Goal: Transaction & Acquisition: Purchase product/service

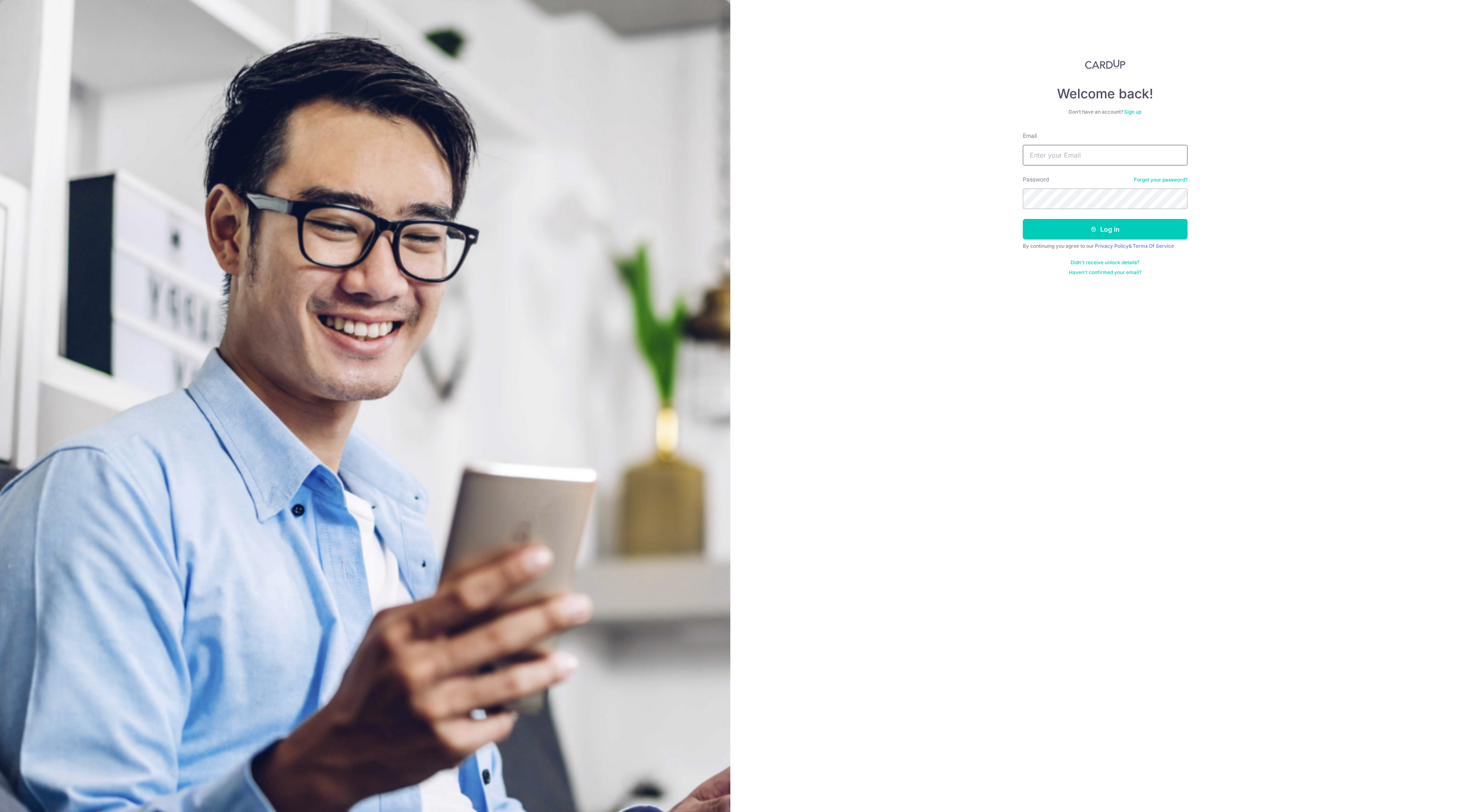
type input "[EMAIL_ADDRESS][DOMAIN_NAME]"
click at [1083, 240] on button "Log in" at bounding box center [1105, 229] width 165 height 21
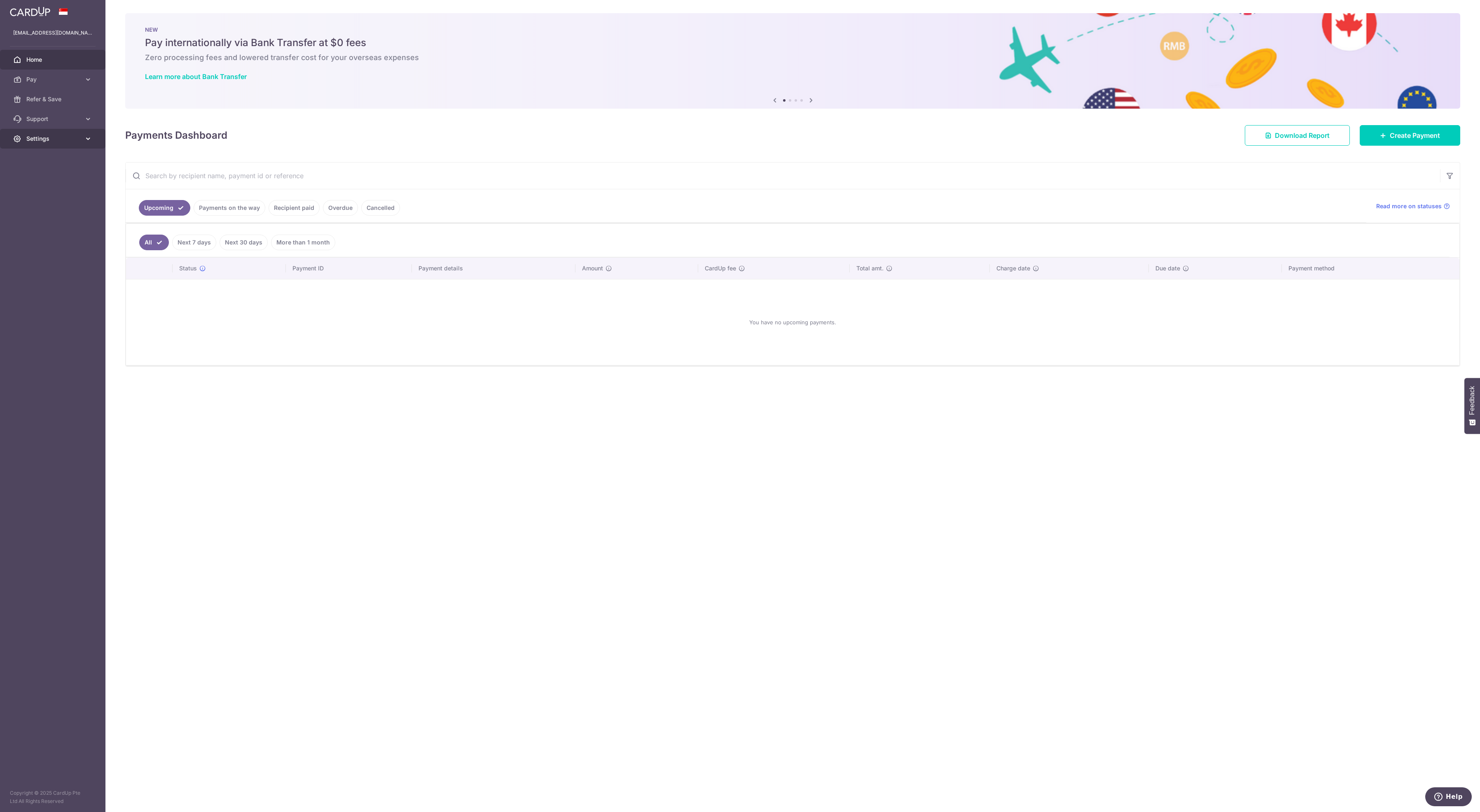
click at [40, 143] on span "Settings" at bounding box center [53, 138] width 54 height 8
click at [47, 123] on span "Support" at bounding box center [53, 119] width 54 height 8
click at [42, 163] on span "Contact Us" at bounding box center [53, 158] width 54 height 8
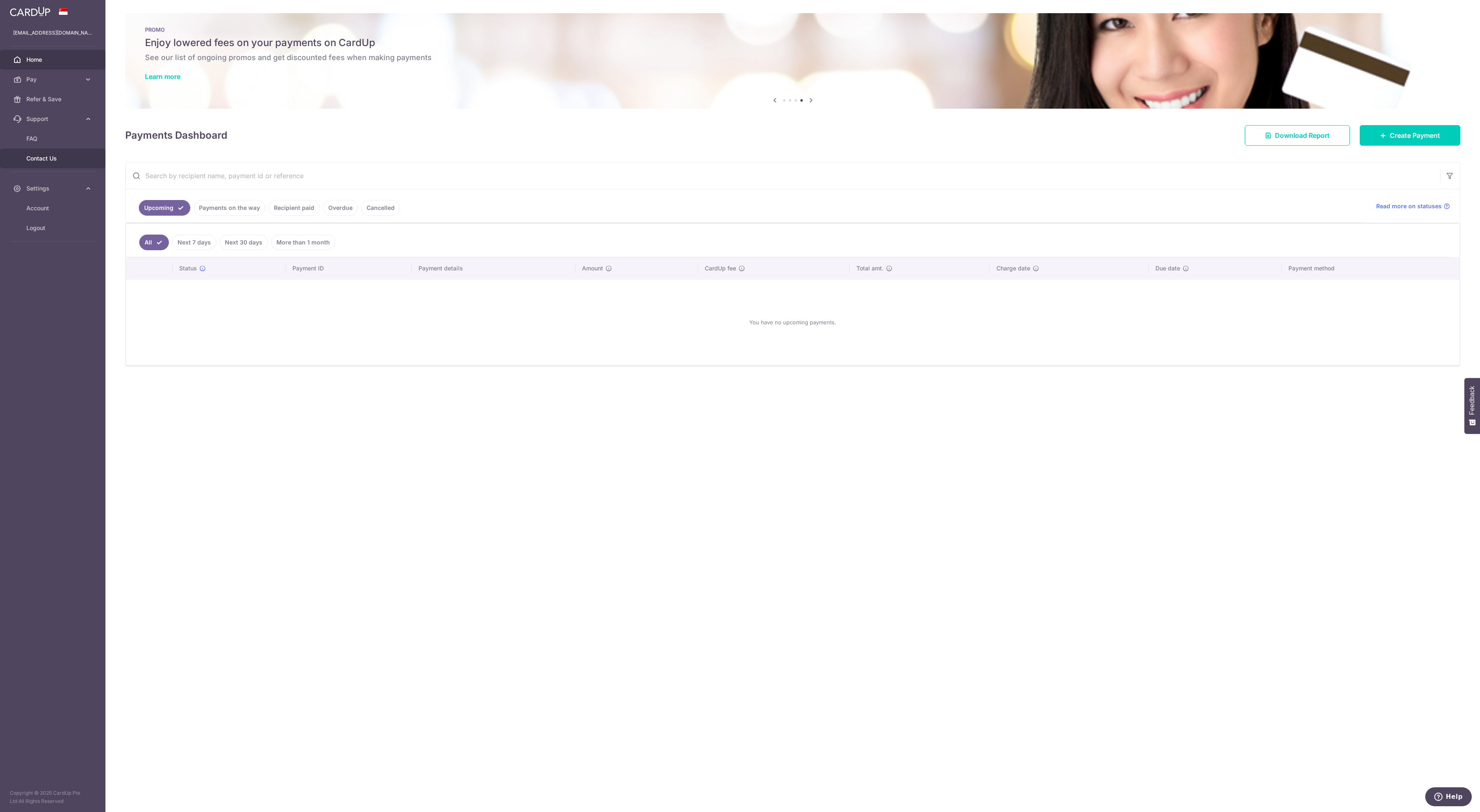
click at [45, 163] on span "Contact Us" at bounding box center [53, 158] width 54 height 8
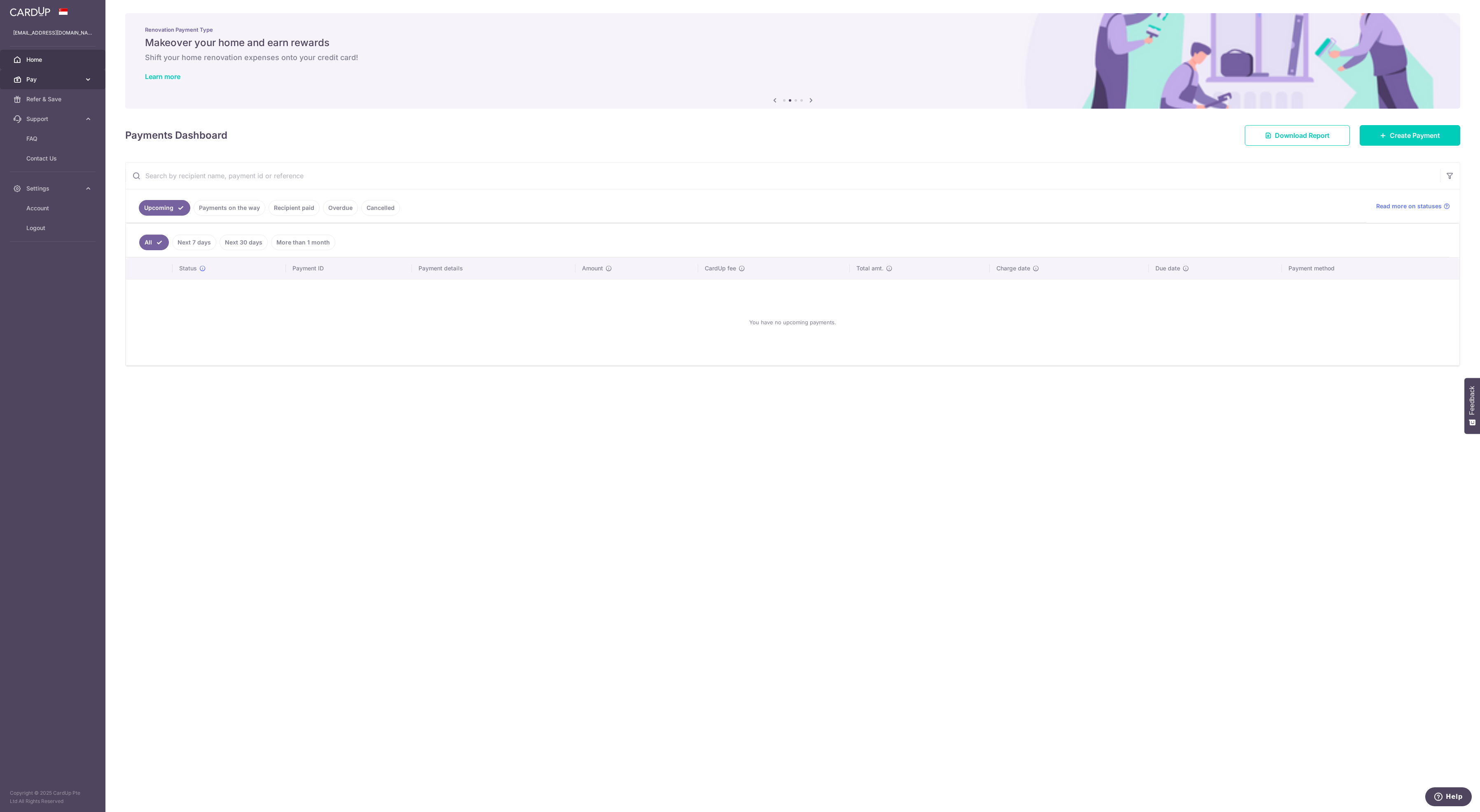
click at [74, 84] on span "Pay" at bounding box center [53, 79] width 54 height 8
click at [53, 84] on span "Pay" at bounding box center [53, 79] width 54 height 8
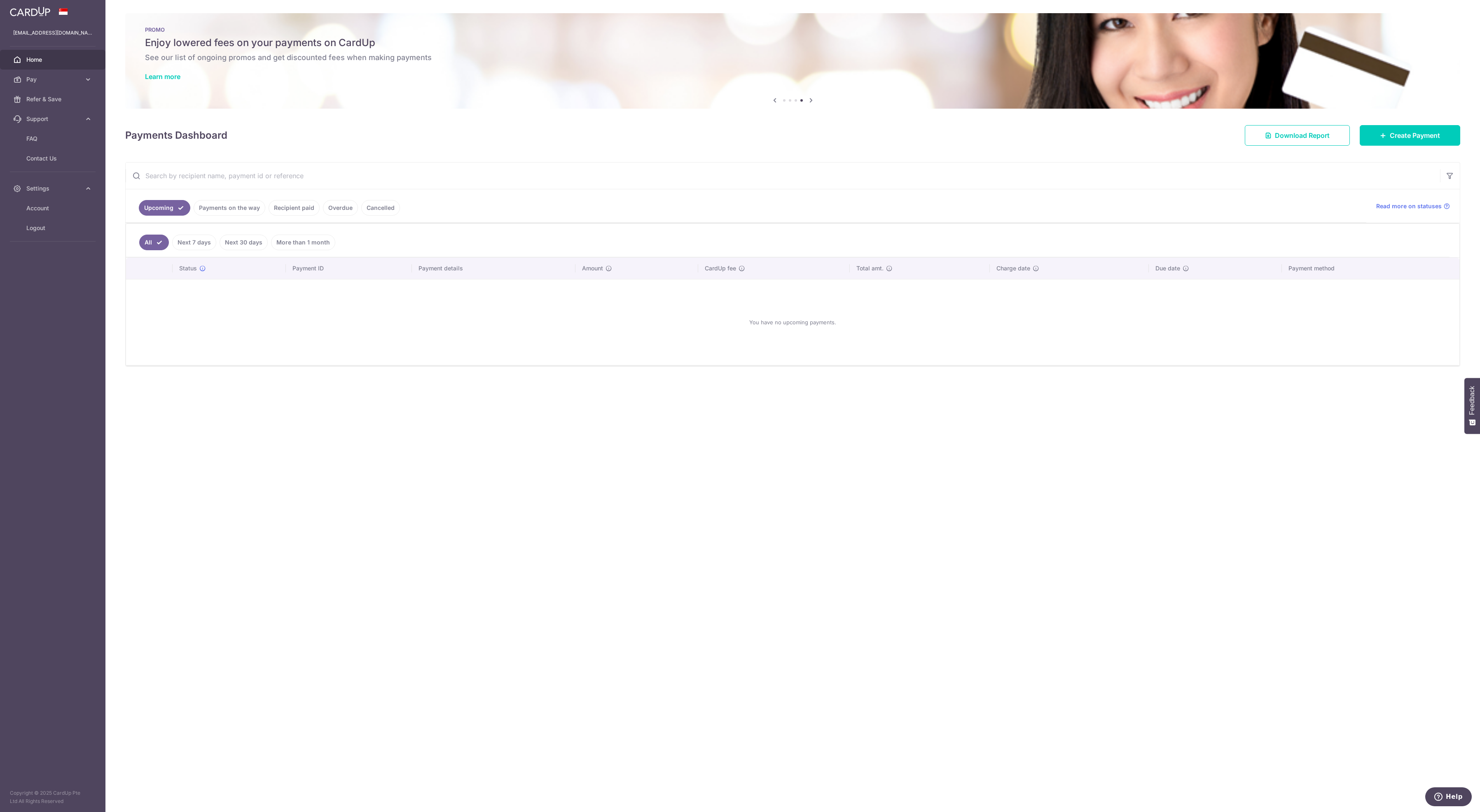
click at [40, 64] on span "Home" at bounding box center [53, 59] width 54 height 8
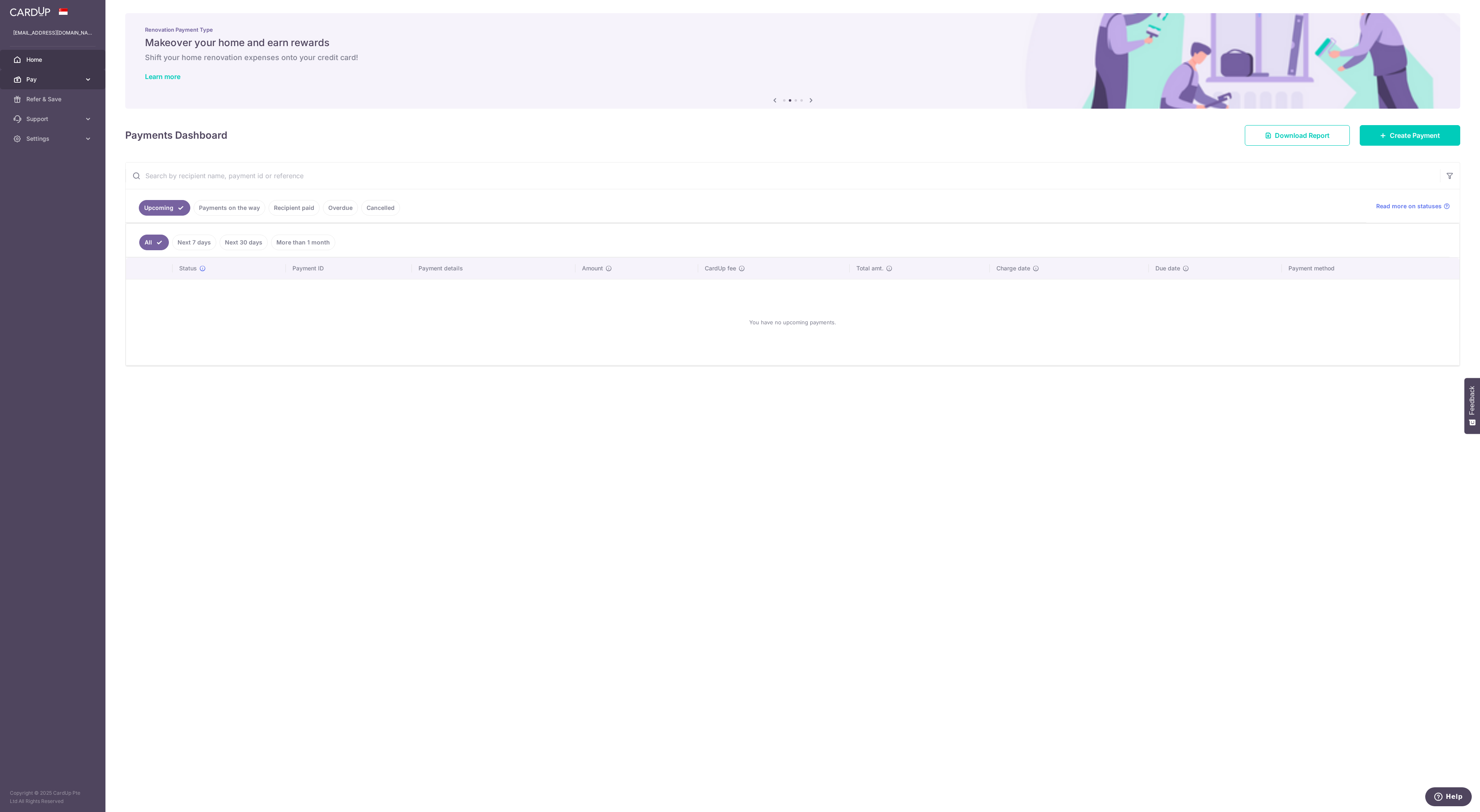
click at [60, 84] on span "Pay" at bounding box center [53, 79] width 54 height 8
click at [59, 103] on span "Payments" at bounding box center [53, 99] width 54 height 8
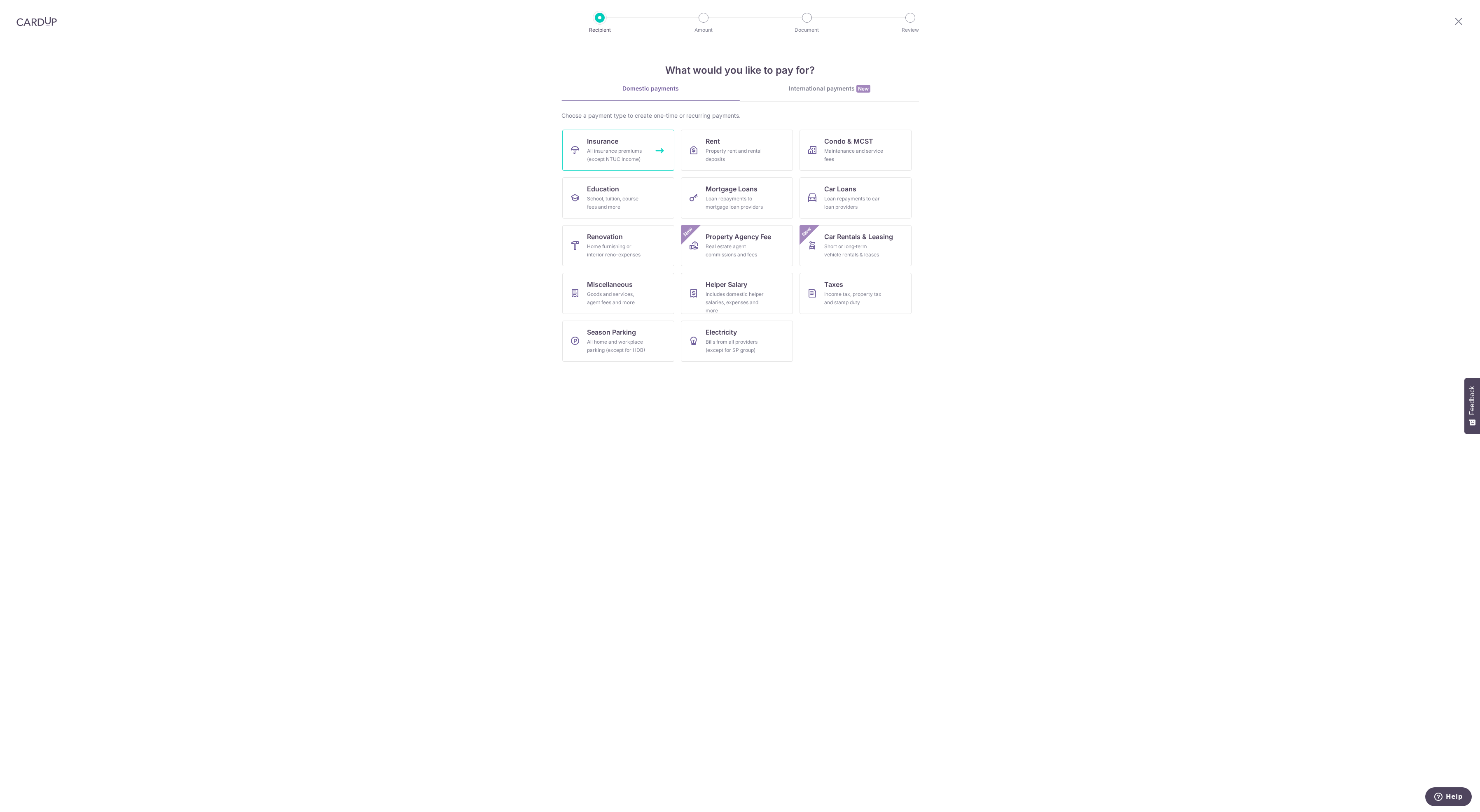
click at [597, 153] on div "All insurance premiums (except NTUC Income)" at bounding box center [617, 155] width 59 height 16
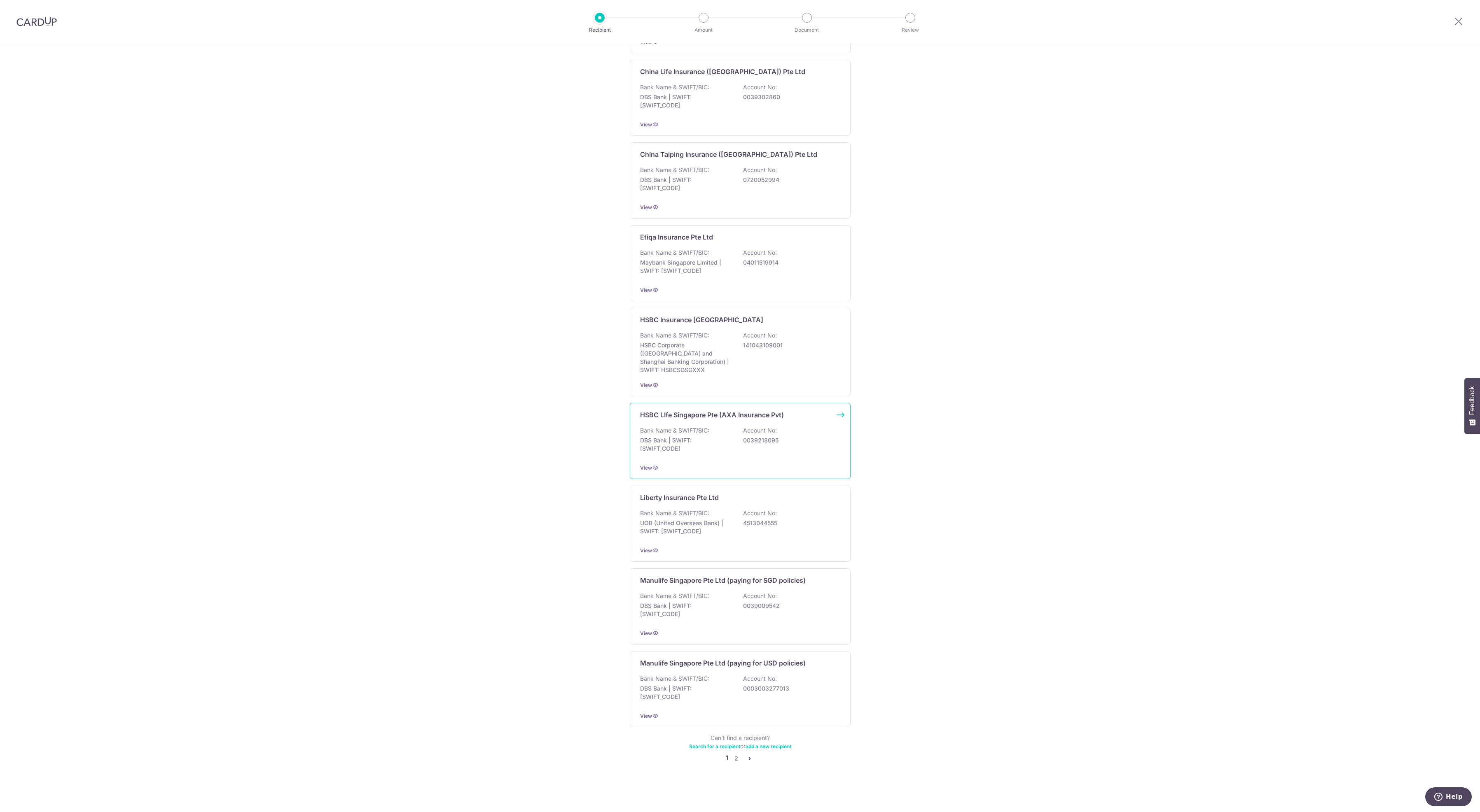
scroll to position [535, 0]
click at [734, 757] on link "2" at bounding box center [736, 759] width 10 height 10
click at [772, 746] on link "add a new recipient" at bounding box center [768, 747] width 46 height 6
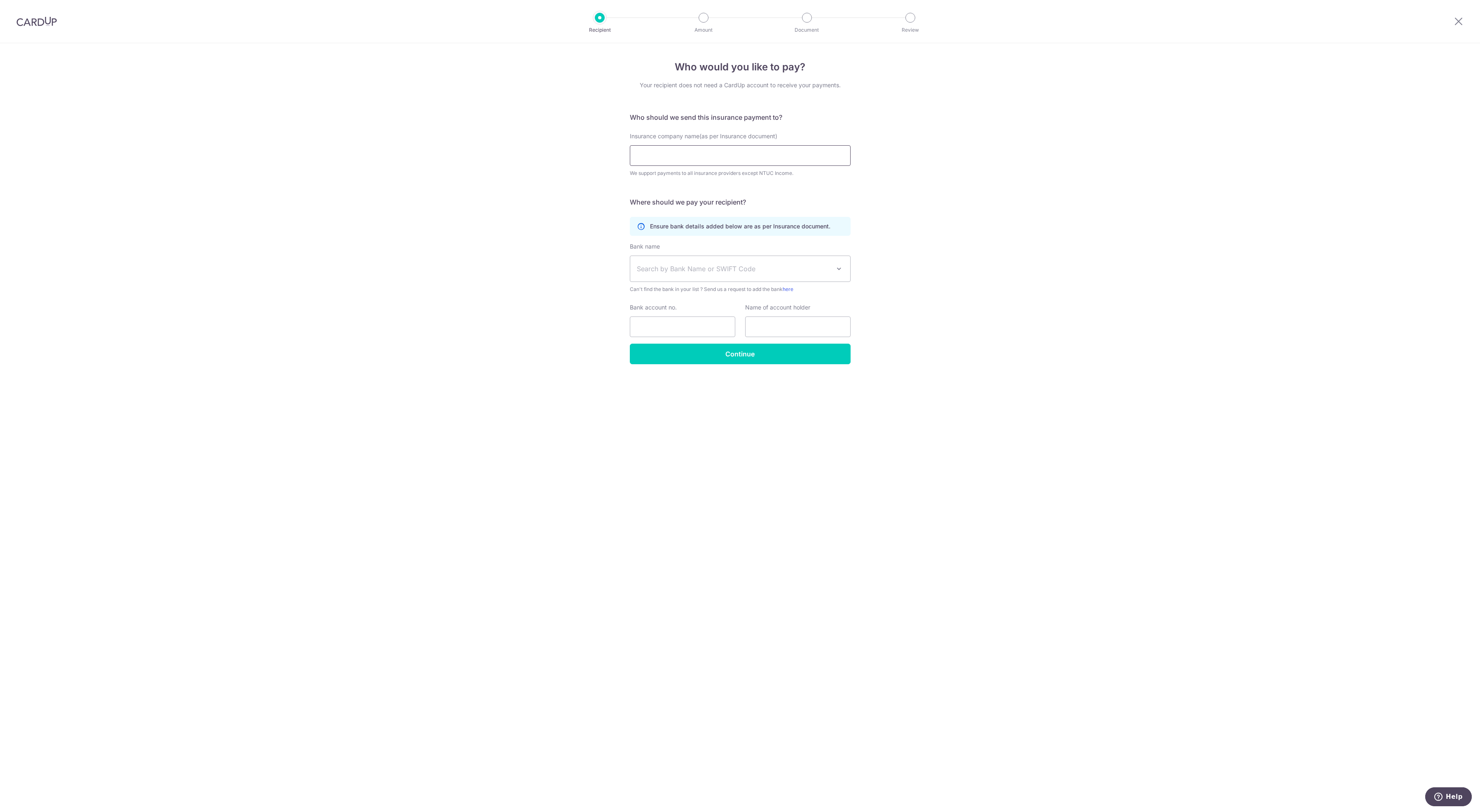
click at [649, 166] on input "Insurance company name(as per Insurance document)" at bounding box center [740, 155] width 221 height 21
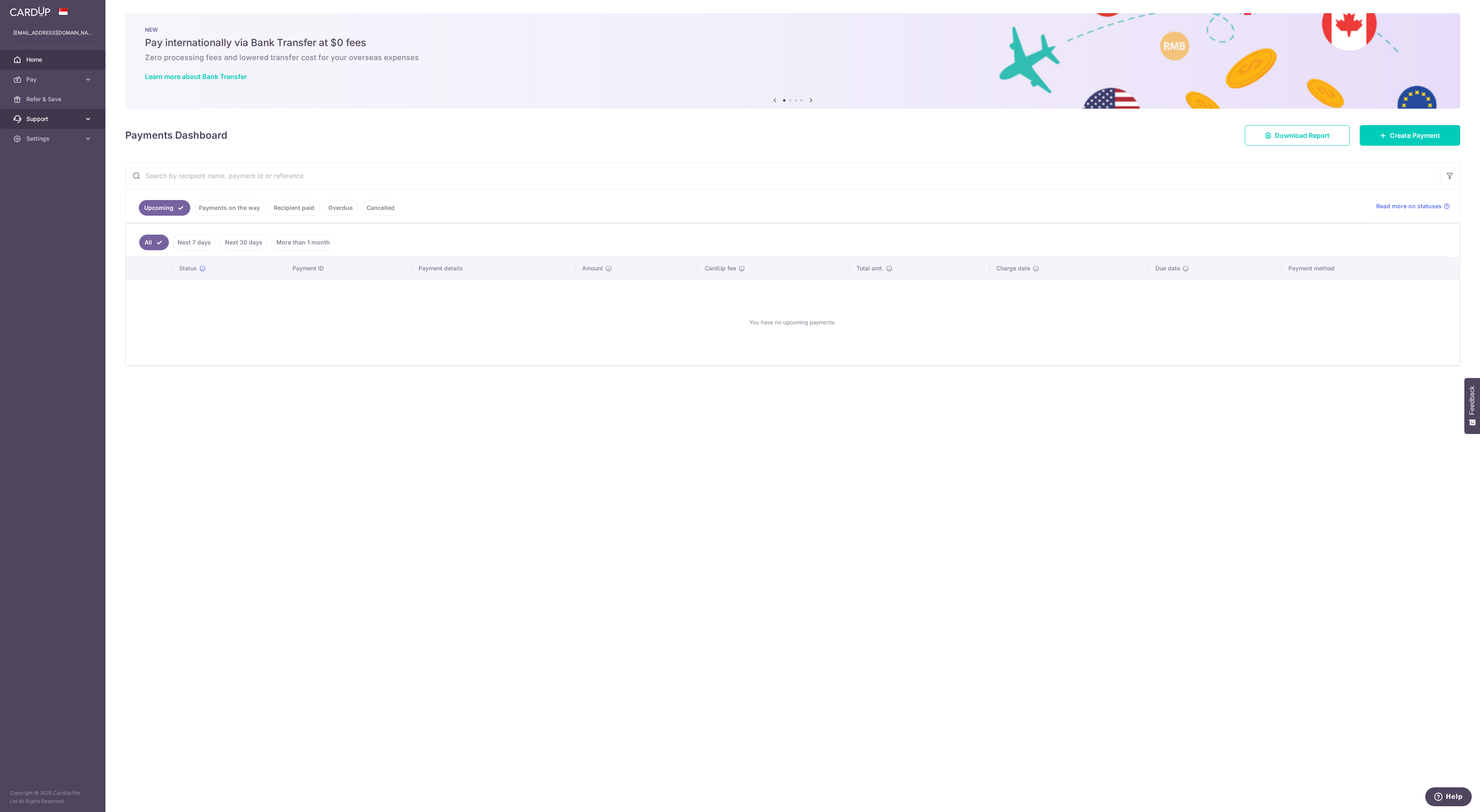
click at [36, 123] on span "Support" at bounding box center [53, 119] width 54 height 8
click at [48, 163] on span "Contact Us" at bounding box center [53, 158] width 54 height 8
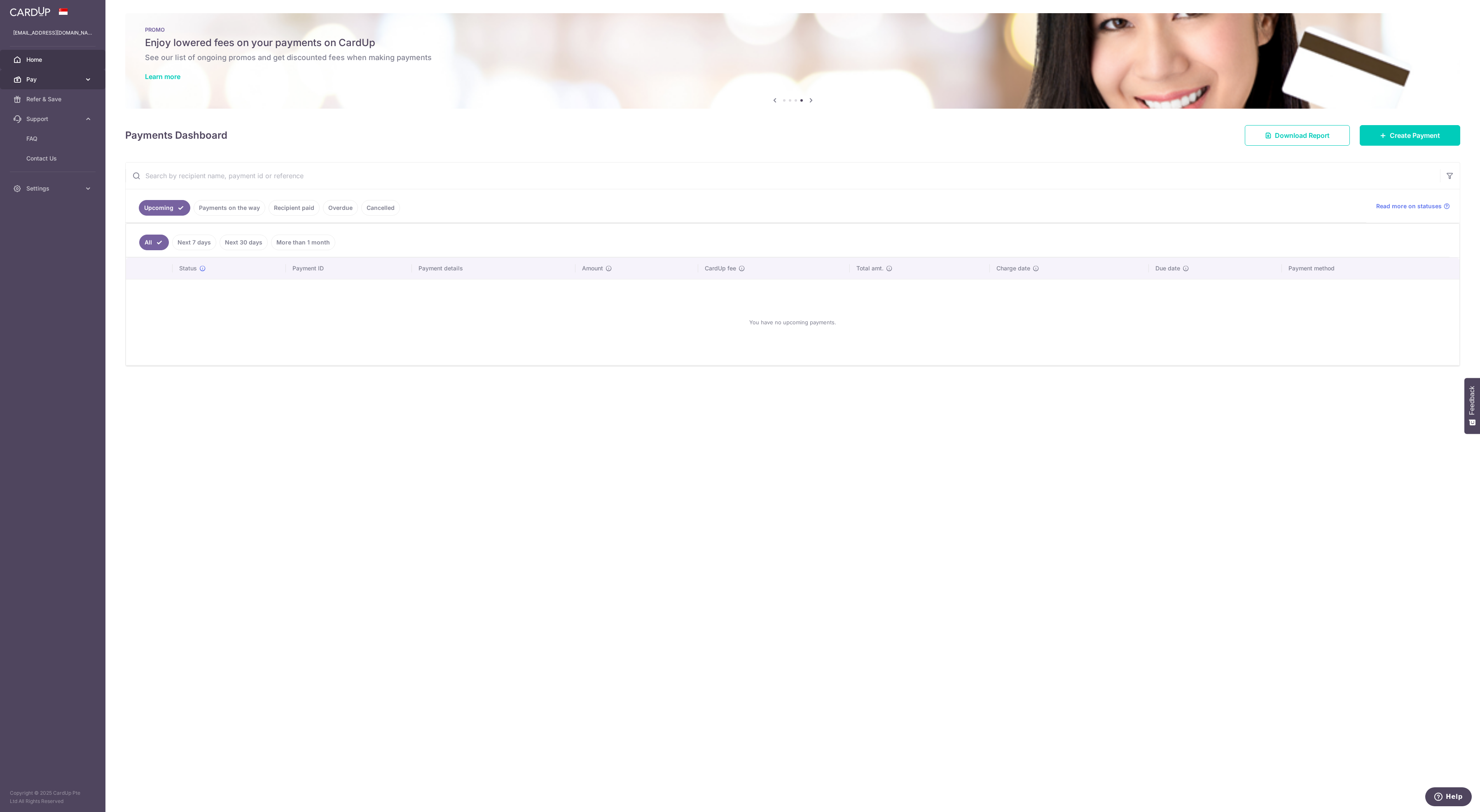
click at [62, 84] on span "Pay" at bounding box center [53, 79] width 54 height 8
click at [60, 103] on span "Payments" at bounding box center [53, 99] width 54 height 8
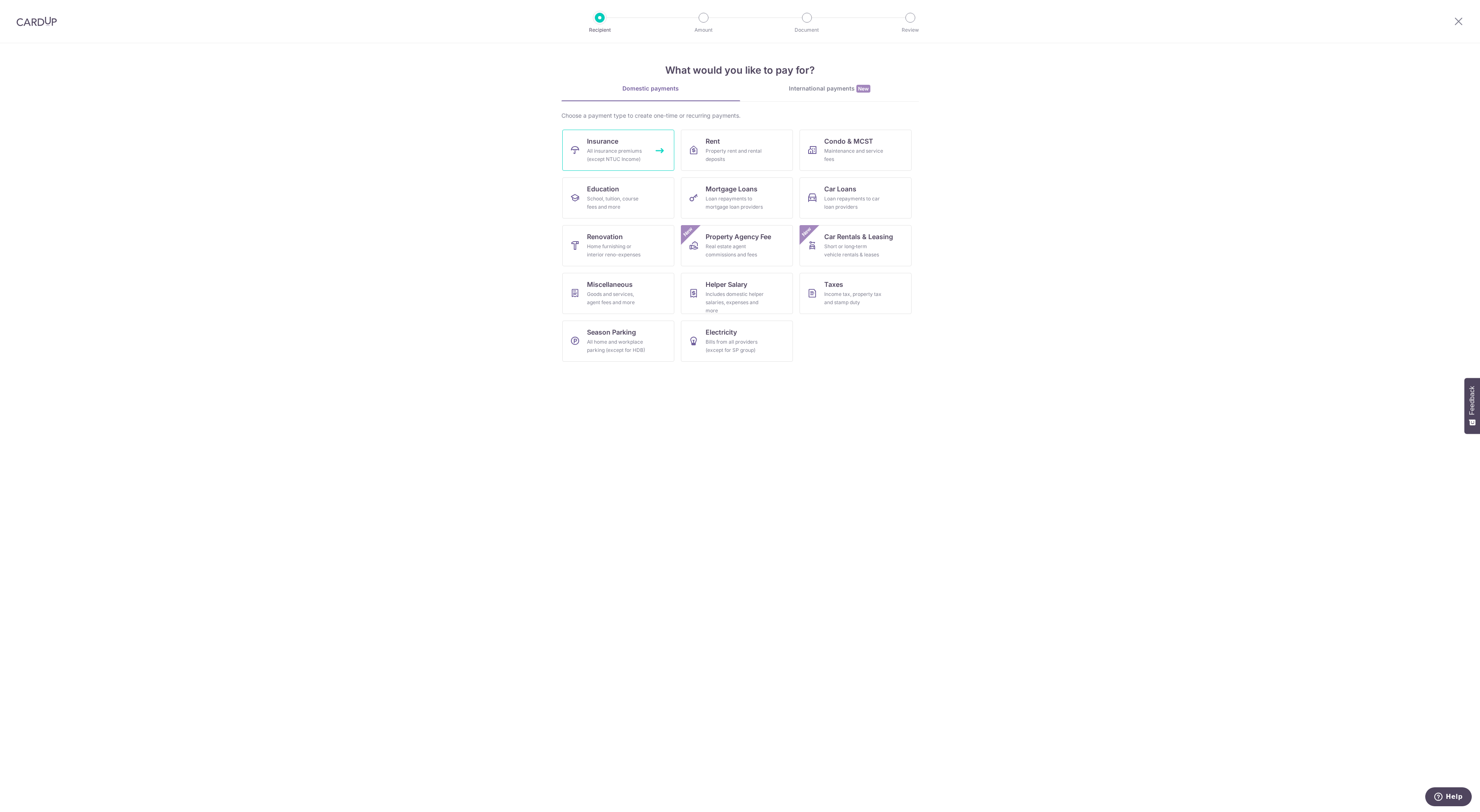
click at [600, 146] on span "Insurance" at bounding box center [603, 142] width 31 height 10
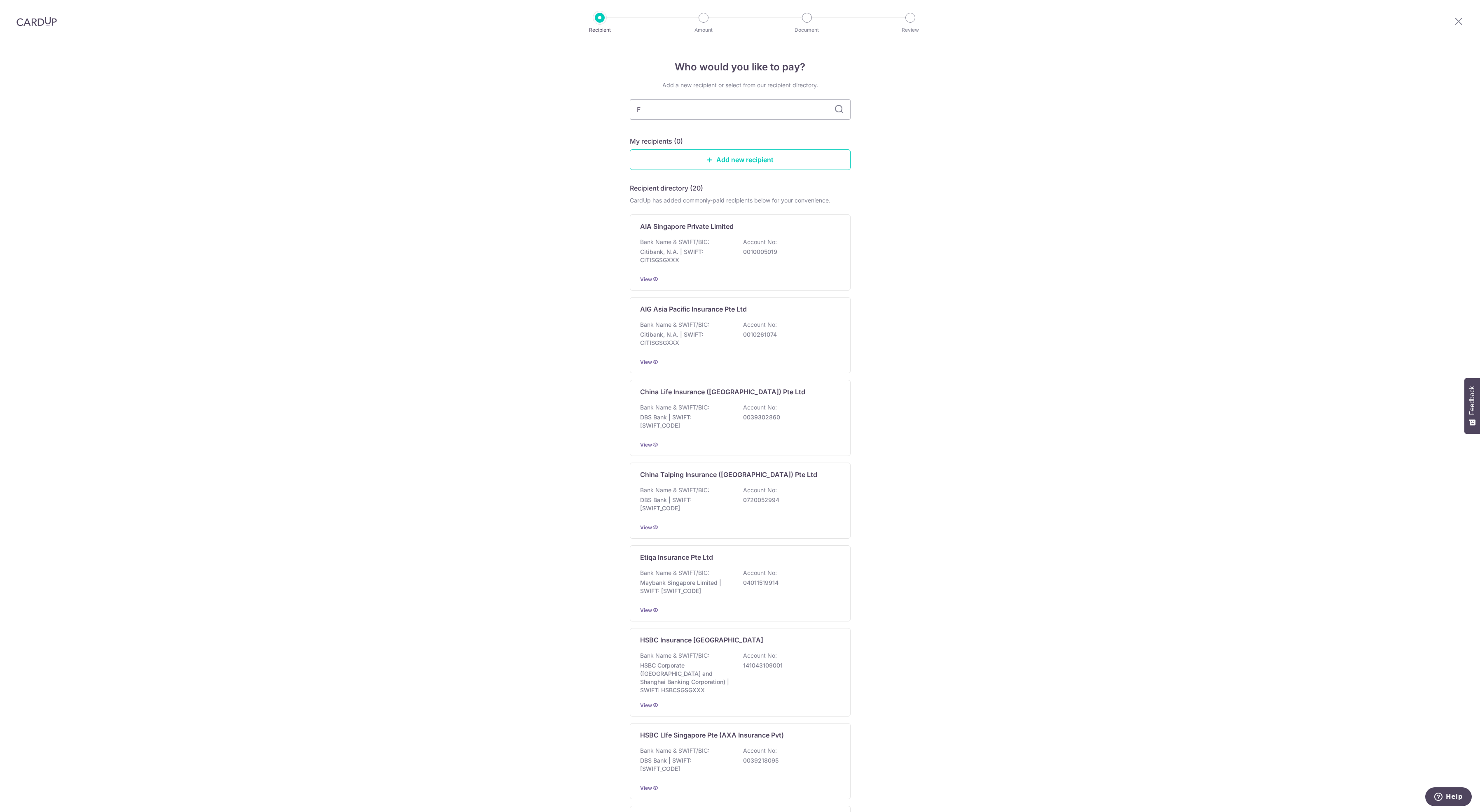
type input "FW"
type input "FD"
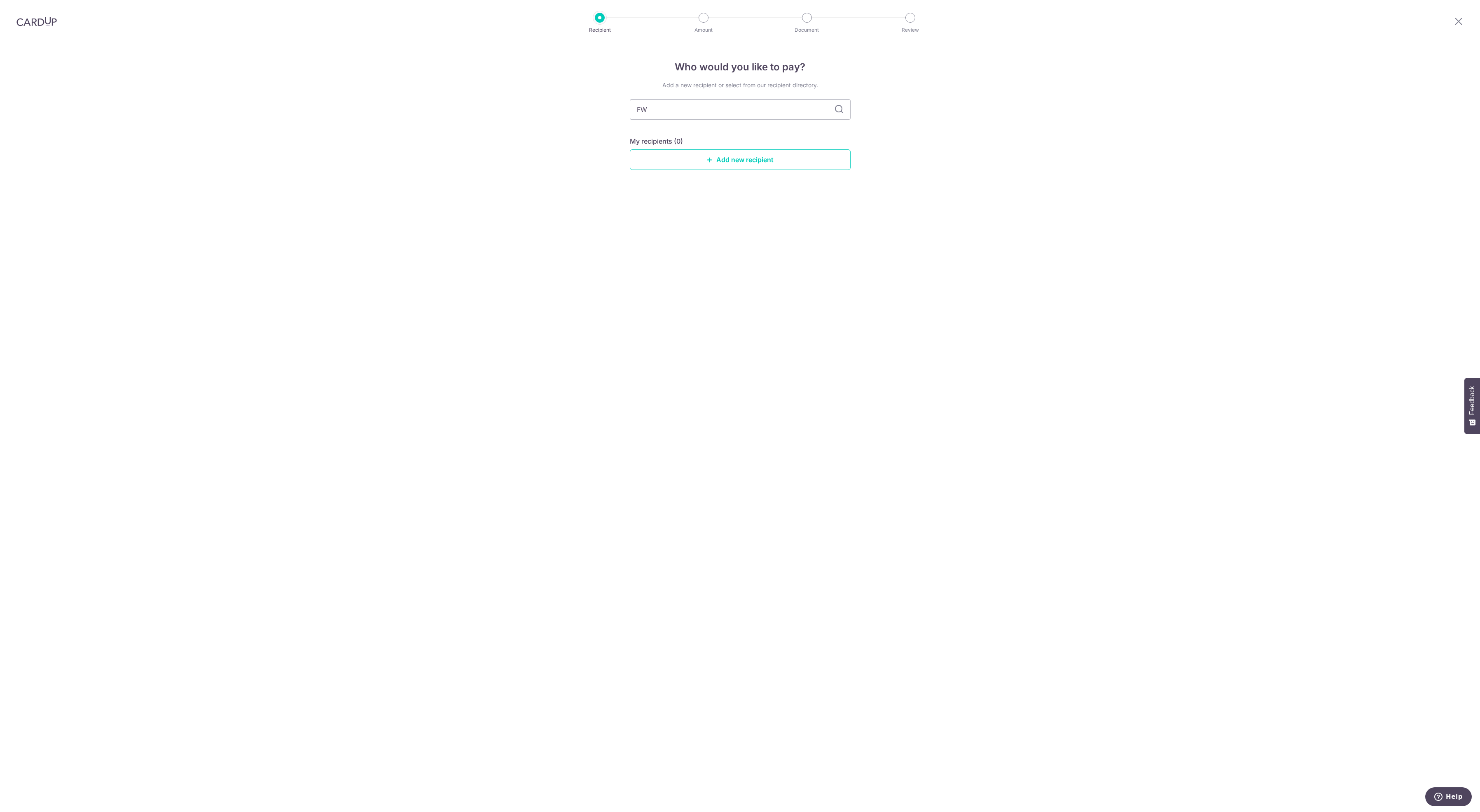
type input "FWd"
type input "FWD"
click at [836, 111] on icon at bounding box center [839, 109] width 10 height 10
click at [836, 108] on icon at bounding box center [839, 109] width 10 height 10
click at [722, 164] on link "Add new recipient" at bounding box center [740, 160] width 221 height 21
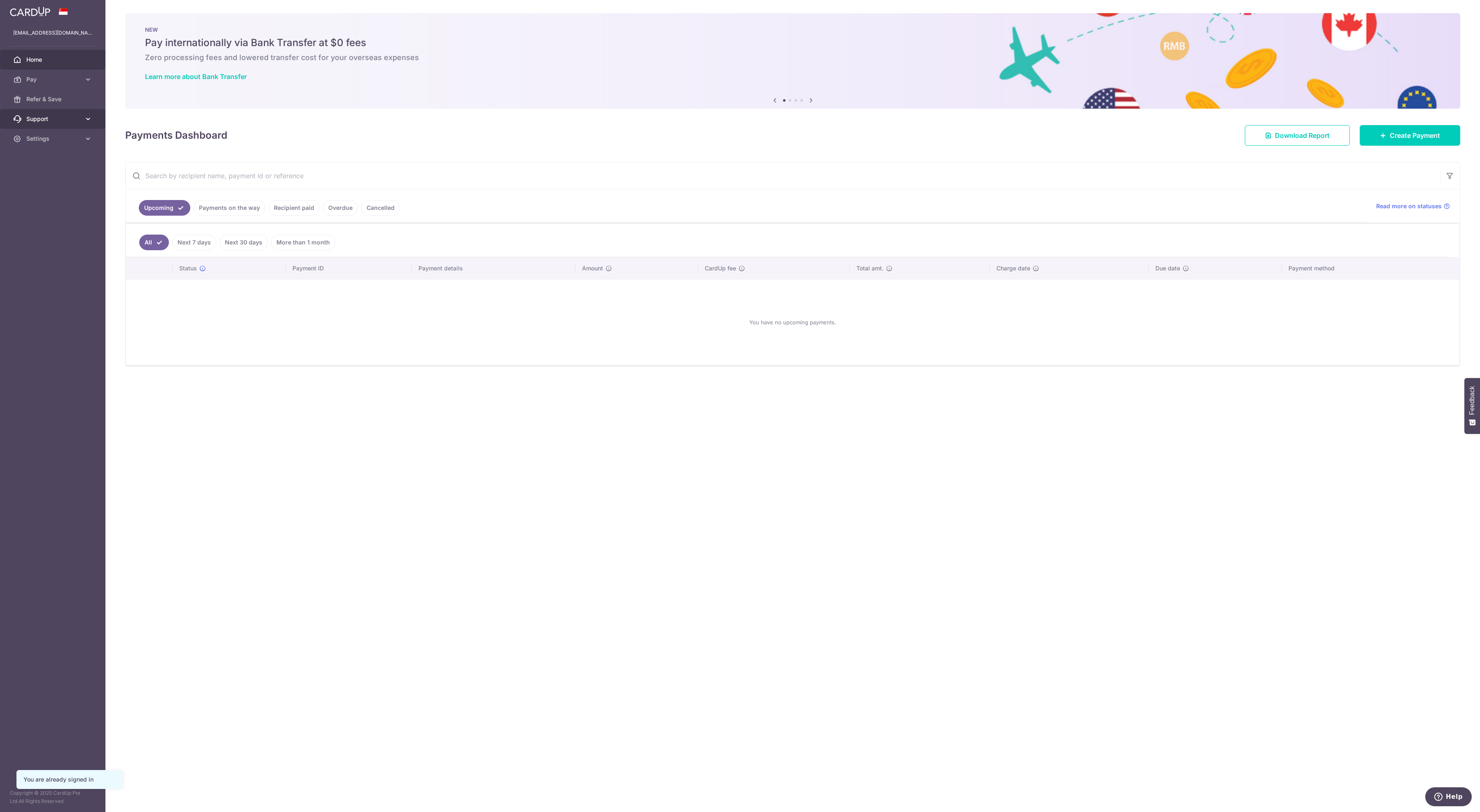
click at [48, 123] on span "Support" at bounding box center [53, 119] width 54 height 8
click at [42, 163] on span "Contact Us" at bounding box center [53, 158] width 54 height 8
click at [33, 84] on span "Pay" at bounding box center [53, 79] width 54 height 8
click at [36, 109] on link "Payments" at bounding box center [53, 99] width 106 height 19
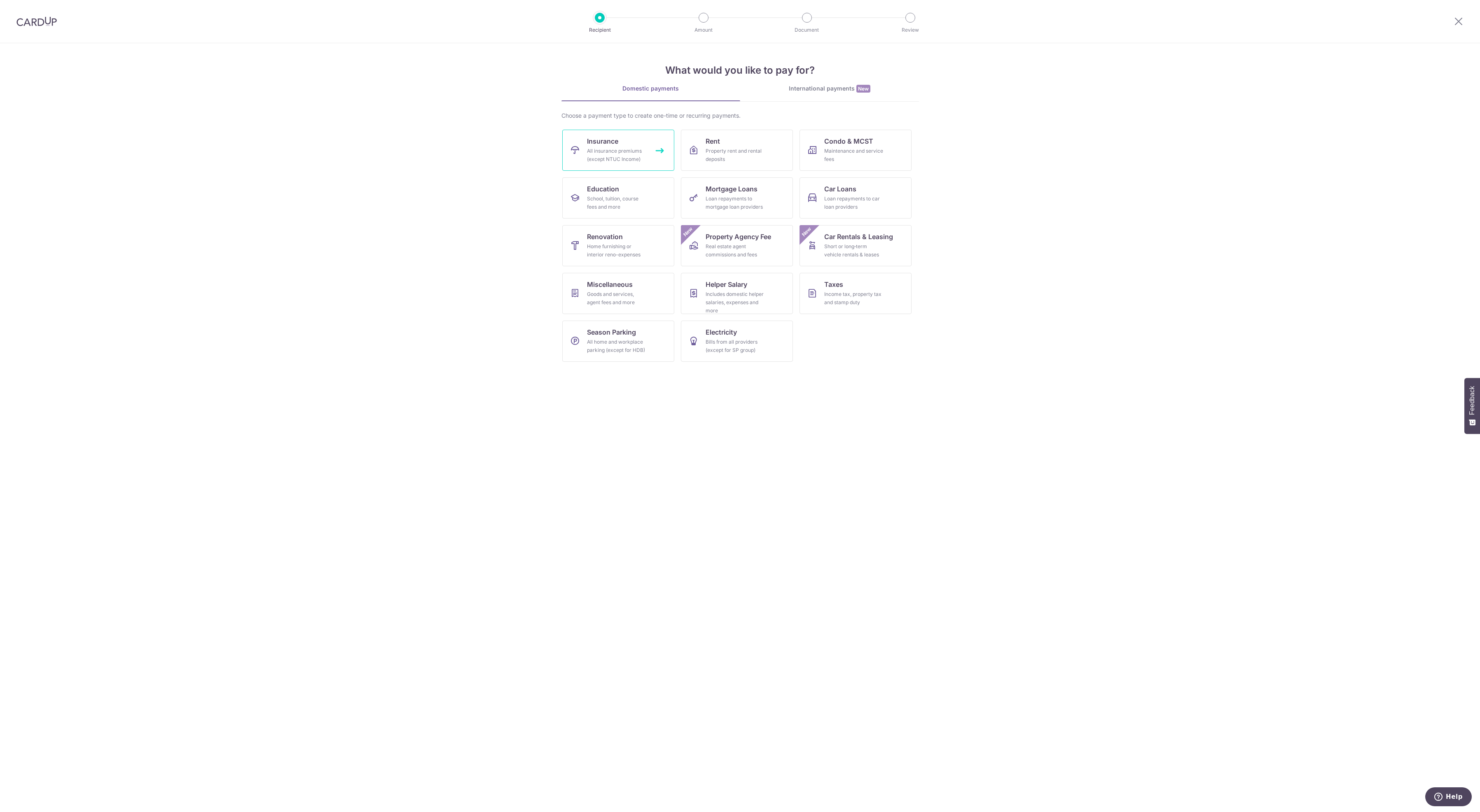
click at [609, 155] on div "All insurance premiums (except NTUC Income)" at bounding box center [617, 155] width 59 height 16
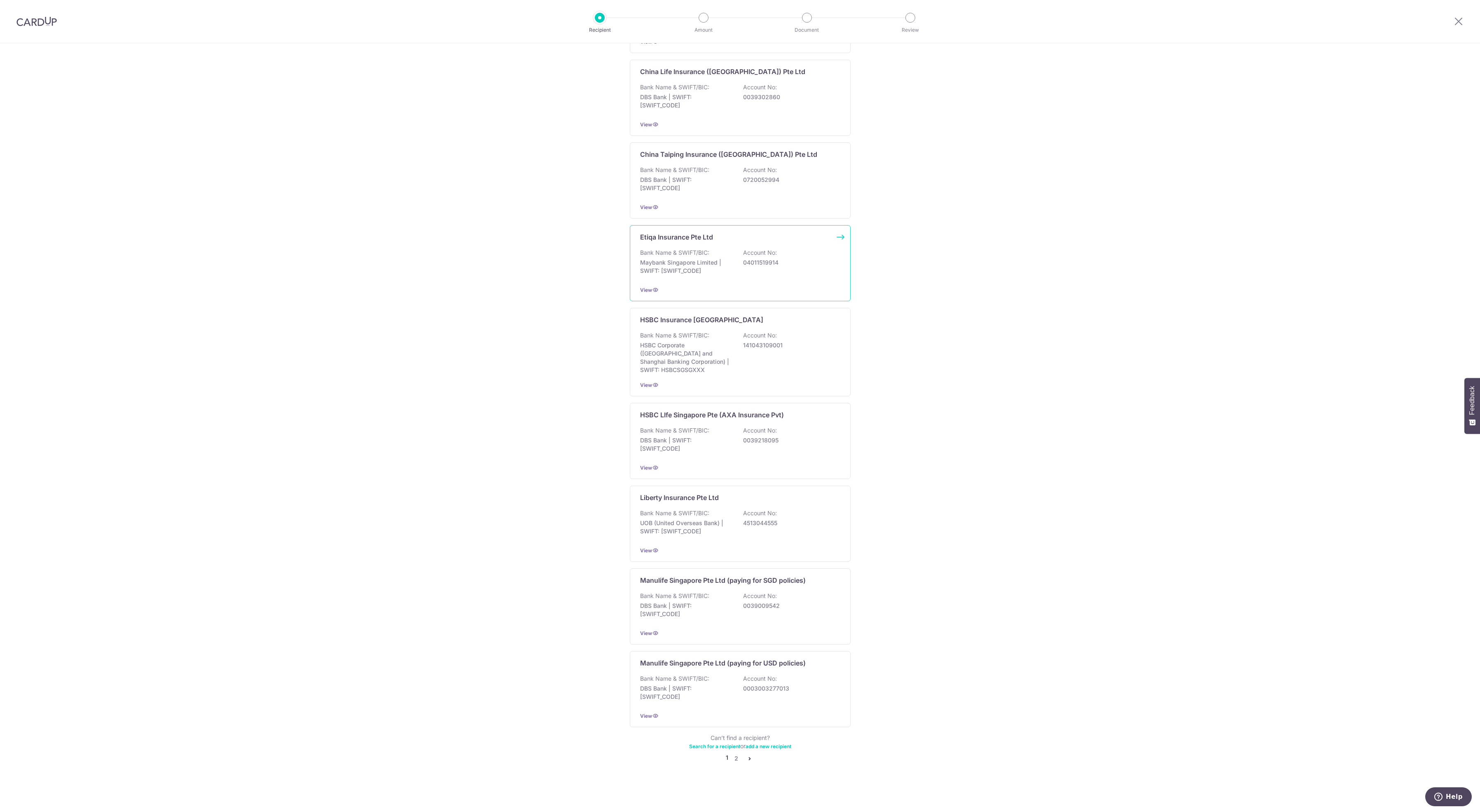
scroll to position [533, 0]
click at [731, 760] on link "2" at bounding box center [736, 759] width 10 height 10
